Goal: Task Accomplishment & Management: Manage account settings

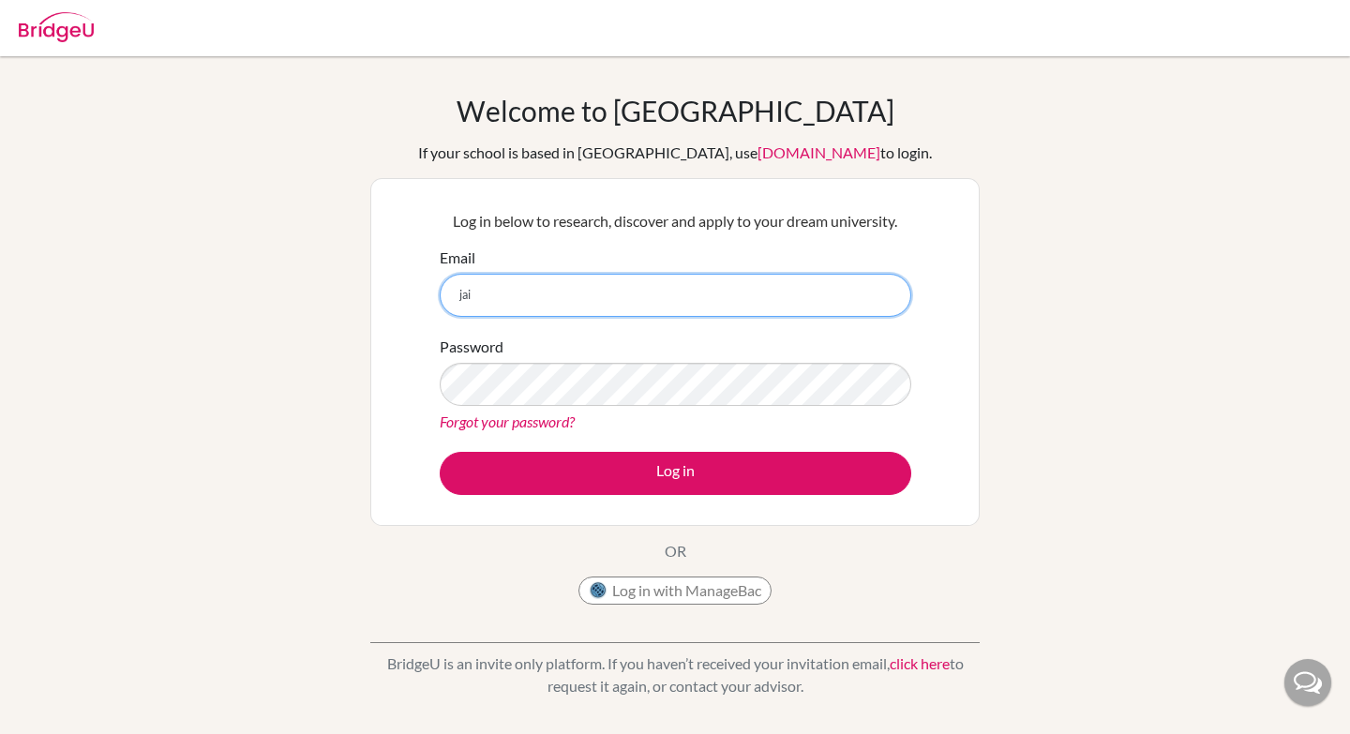
type input "[EMAIL_ADDRESS][DOMAIN_NAME]"
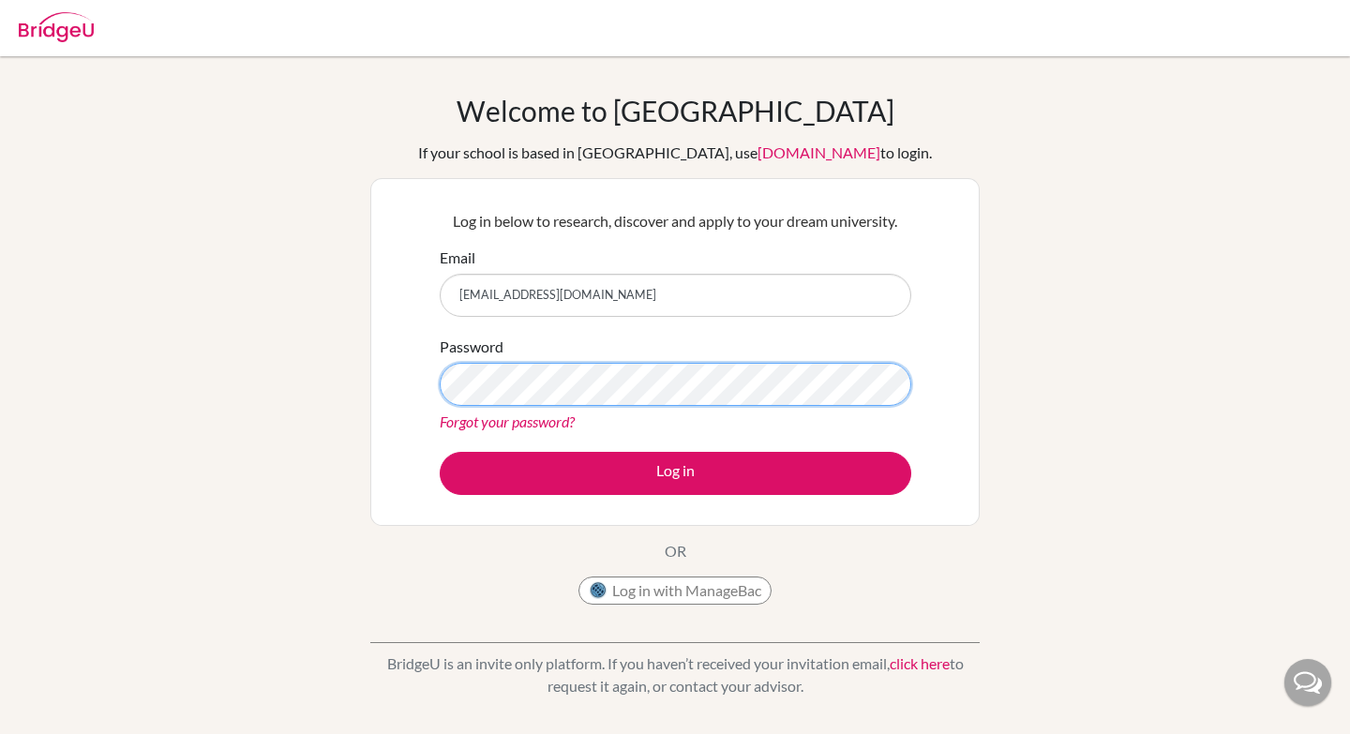
click at [440, 452] on button "Log in" at bounding box center [675, 473] width 471 height 43
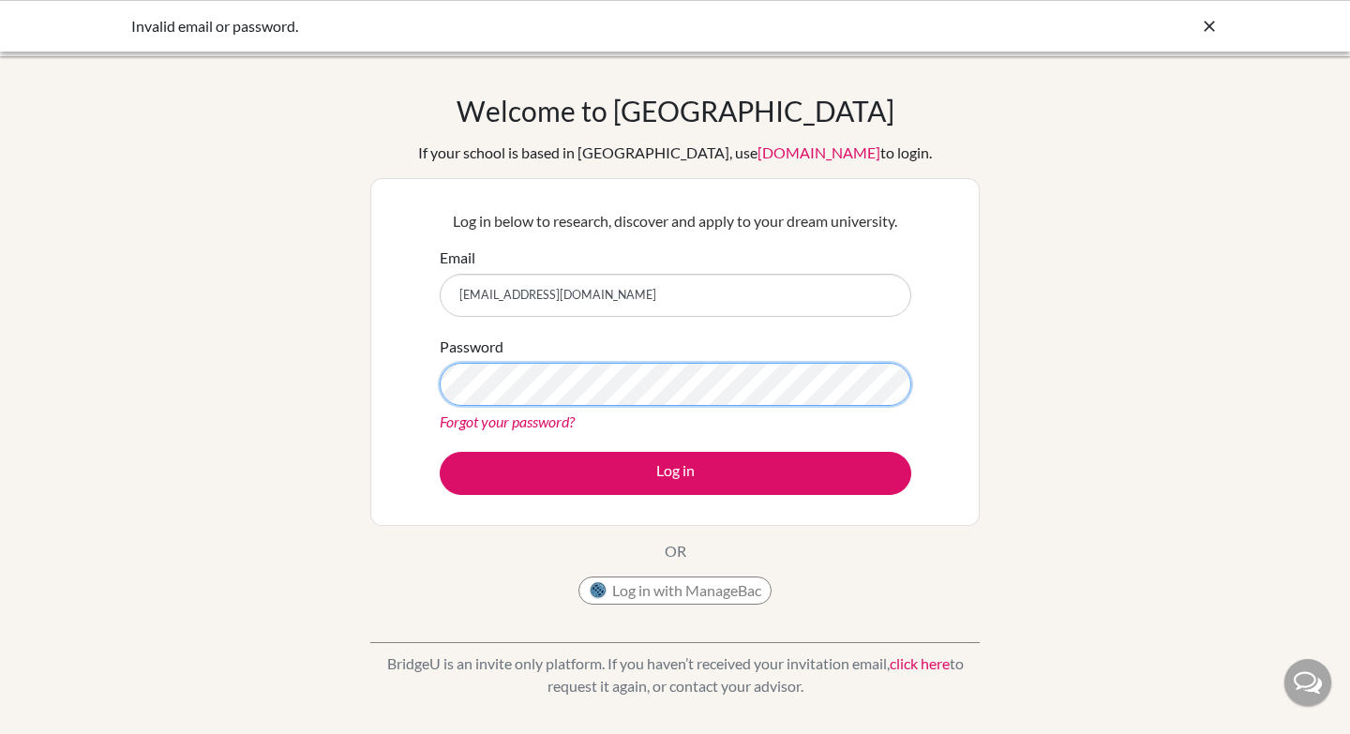
click at [440, 452] on button "Log in" at bounding box center [675, 473] width 471 height 43
click at [1206, 25] on icon at bounding box center [1209, 26] width 19 height 19
click at [440, 452] on button "Log in" at bounding box center [675, 473] width 471 height 43
click at [566, 421] on link "Forgot your password?" at bounding box center [507, 421] width 135 height 18
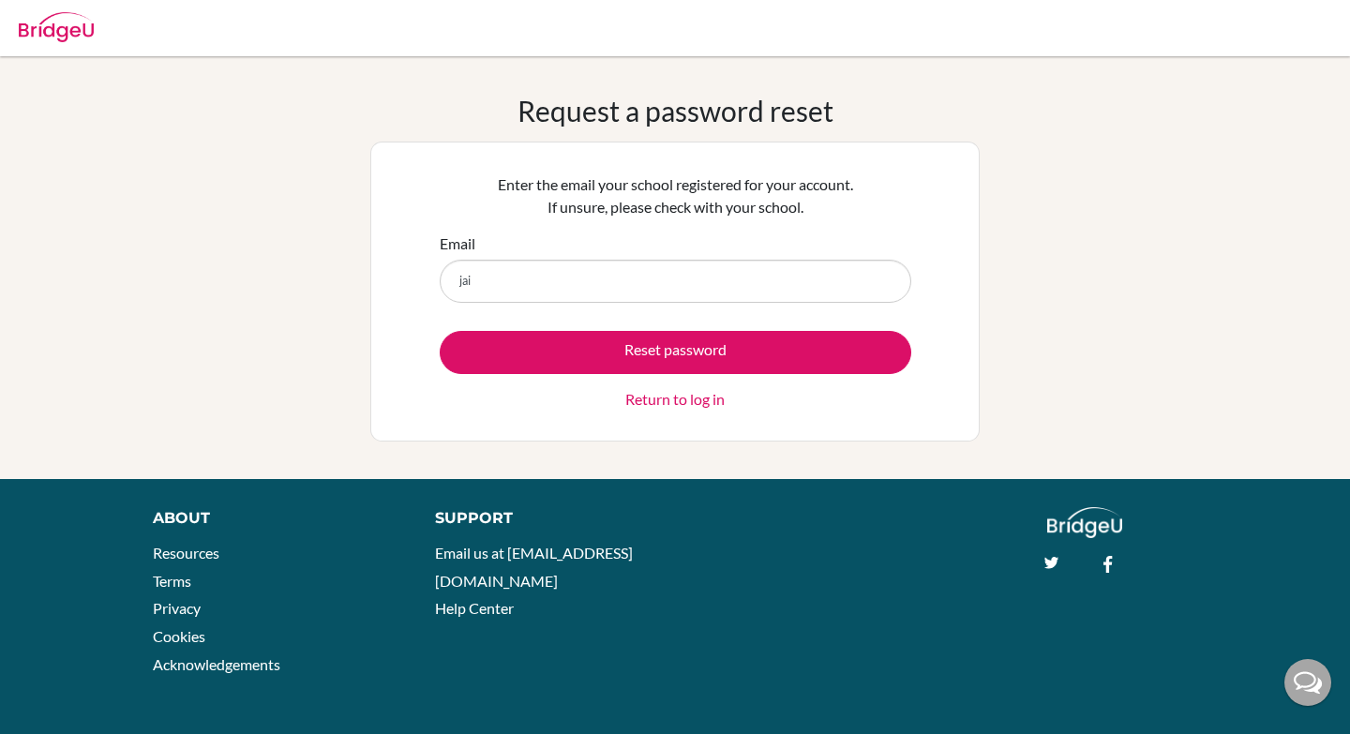
type input "[EMAIL_ADDRESS][DOMAIN_NAME]"
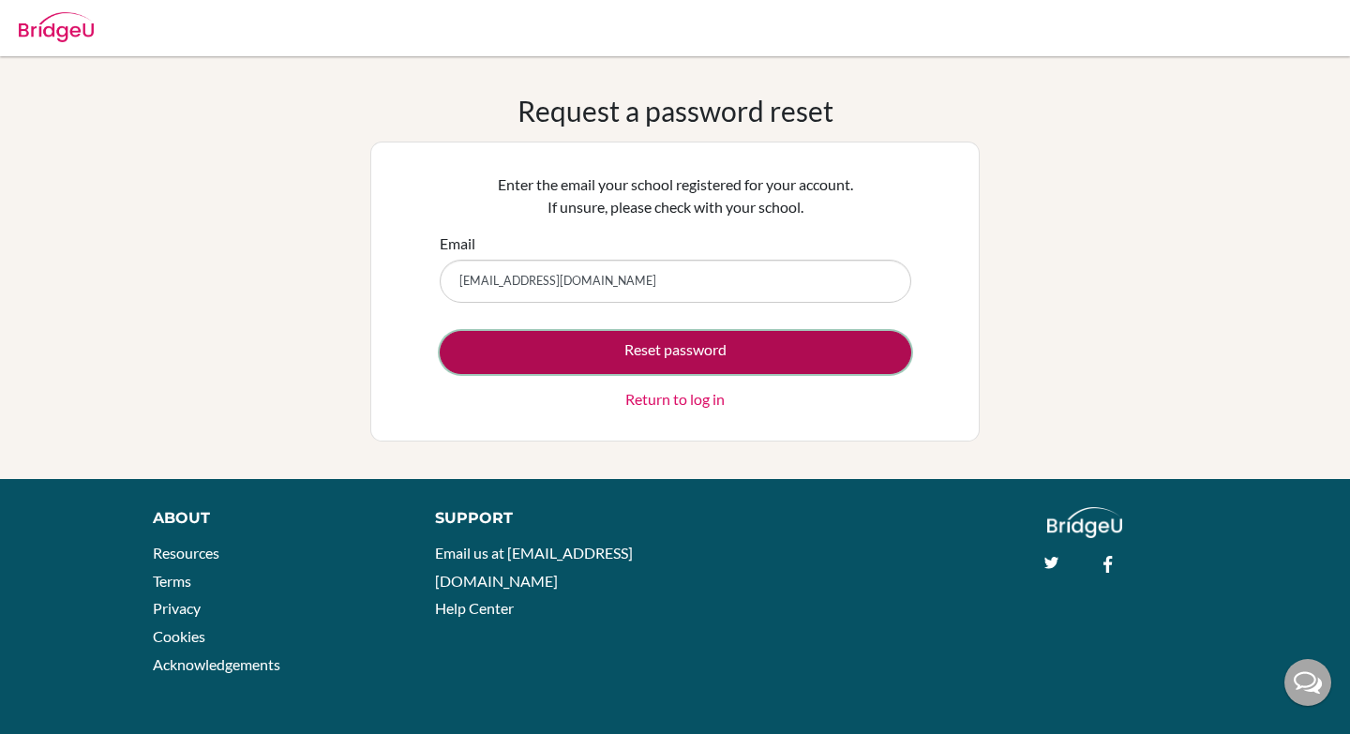
click at [660, 343] on button "Reset password" at bounding box center [675, 352] width 471 height 43
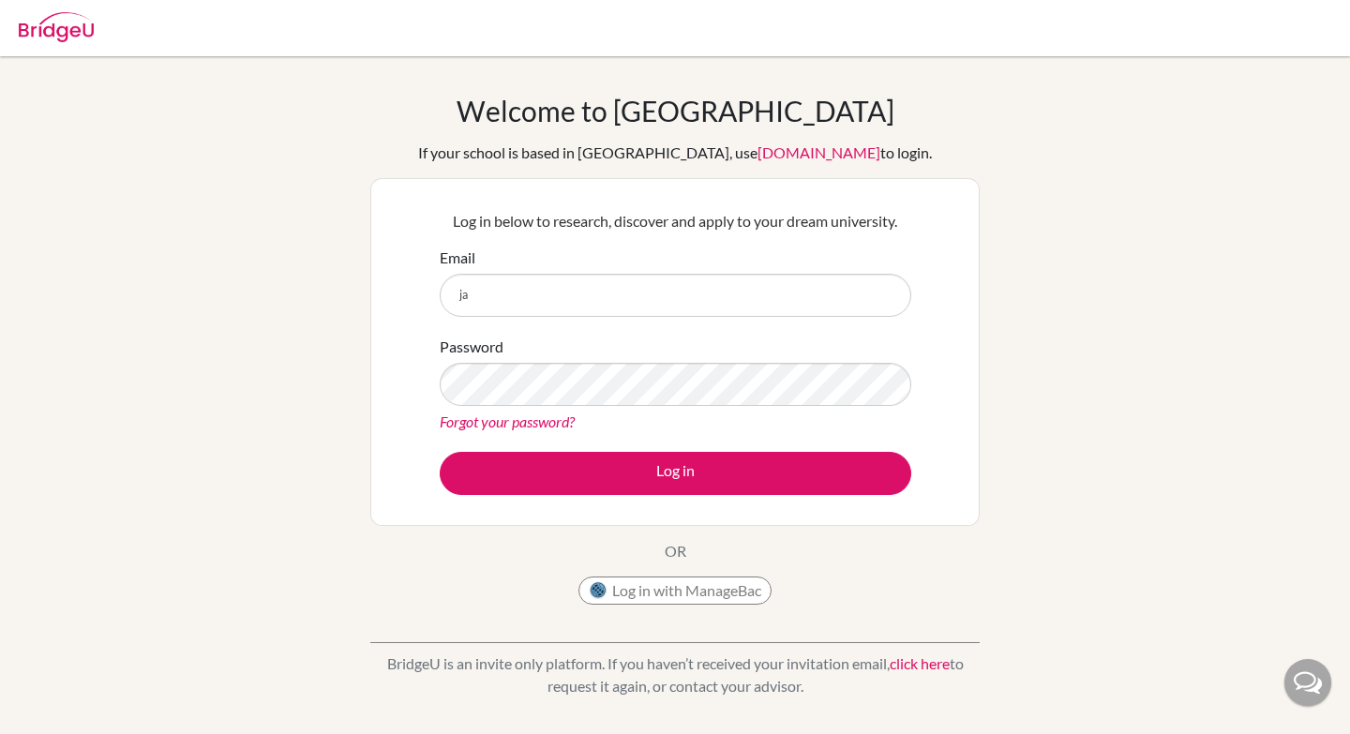
type input "[EMAIL_ADDRESS][DOMAIN_NAME]"
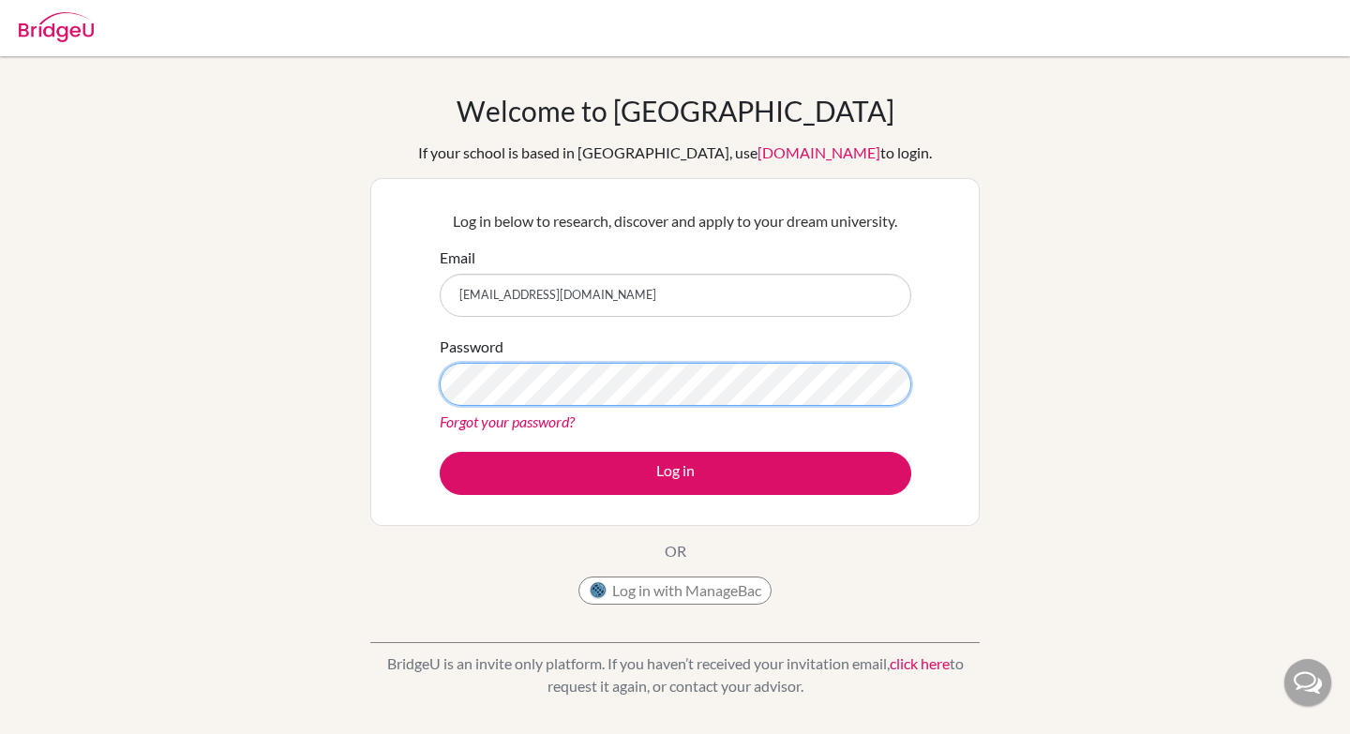
click at [440, 452] on button "Log in" at bounding box center [675, 473] width 471 height 43
